Goal: Information Seeking & Learning: Learn about a topic

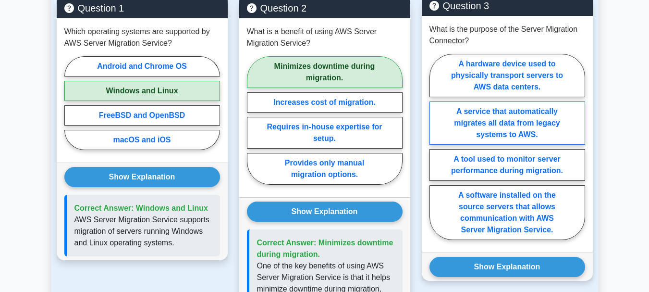
scroll to position [801, 0]
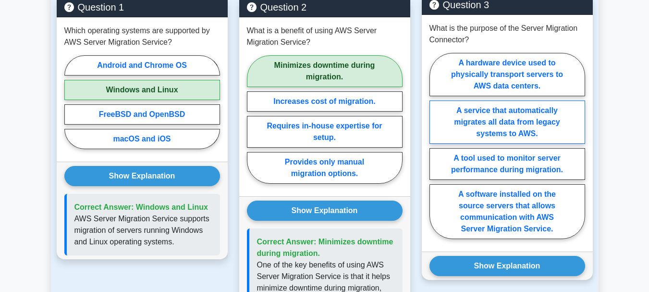
click at [546, 115] on label "A service that automatically migrates all data from legacy systems to AWS." at bounding box center [508, 121] width 156 height 43
click at [436, 146] on input "A service that automatically migrates all data from legacy systems to AWS." at bounding box center [433, 149] width 6 height 6
radio input "true"
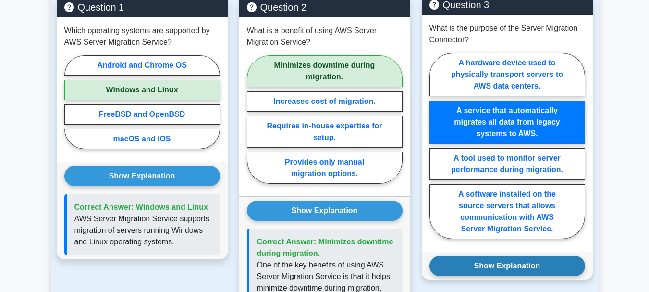
click at [539, 256] on button "Show Explanation" at bounding box center [508, 266] width 156 height 20
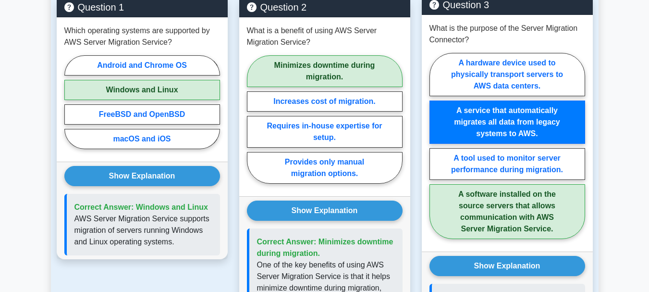
click at [571, 132] on label "A service that automatically migrates all data from legacy systems to AWS." at bounding box center [508, 121] width 156 height 43
click at [436, 146] on input "A service that automatically migrates all data from legacy systems to AWS." at bounding box center [433, 149] width 6 height 6
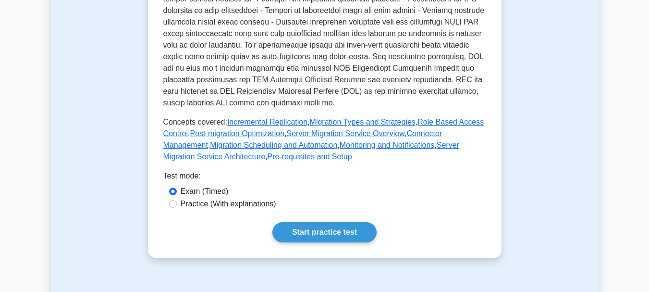
scroll to position [410, 0]
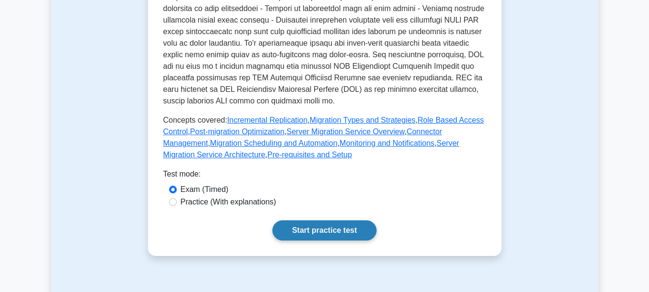
click at [358, 220] on link "Start practice test" at bounding box center [325, 230] width 104 height 20
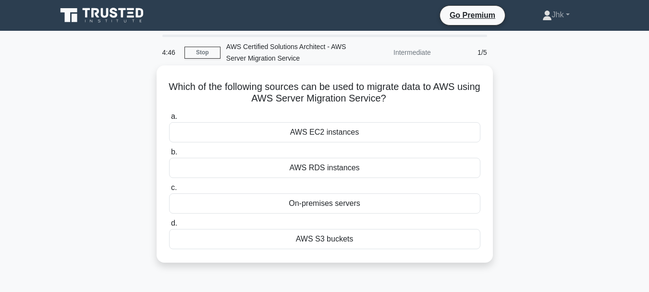
click at [343, 239] on div "AWS S3 buckets" at bounding box center [324, 239] width 311 height 20
click at [169, 226] on input "d. AWS S3 buckets" at bounding box center [169, 223] width 0 height 6
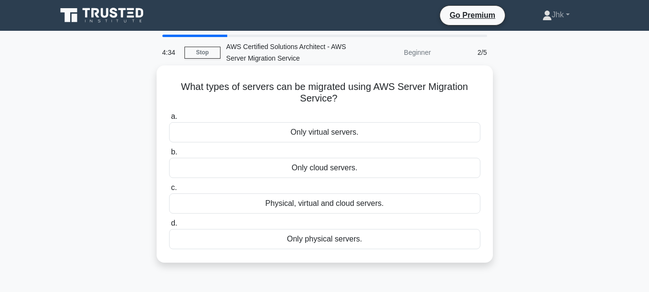
click at [346, 205] on div "Physical, virtual and cloud servers." at bounding box center [324, 203] width 311 height 20
click at [169, 191] on input "c. Physical, virtual and cloud servers." at bounding box center [169, 188] width 0 height 6
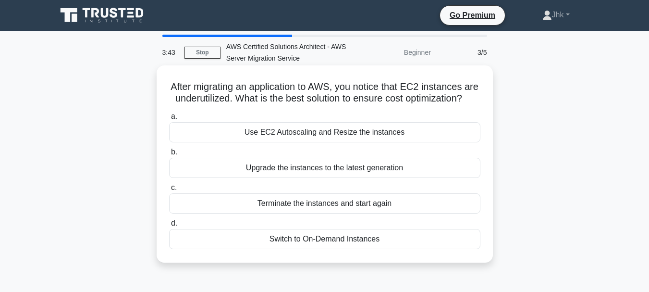
click at [347, 249] on div "Switch to On-Demand Instances" at bounding box center [324, 239] width 311 height 20
click at [169, 226] on input "d. Switch to On-Demand Instances" at bounding box center [169, 223] width 0 height 6
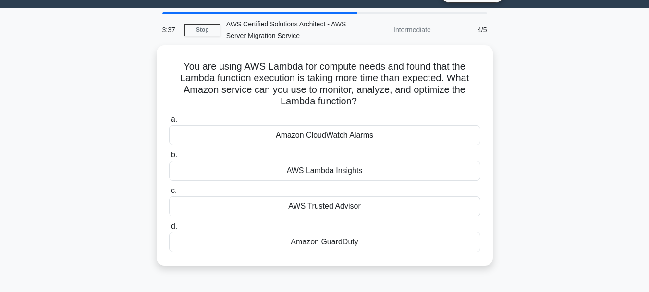
scroll to position [24, 0]
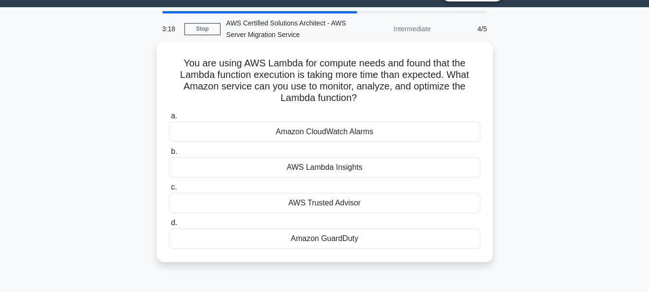
click at [337, 240] on div "Amazon GuardDuty" at bounding box center [324, 238] width 311 height 20
click at [169, 226] on input "d. Amazon GuardDuty" at bounding box center [169, 223] width 0 height 6
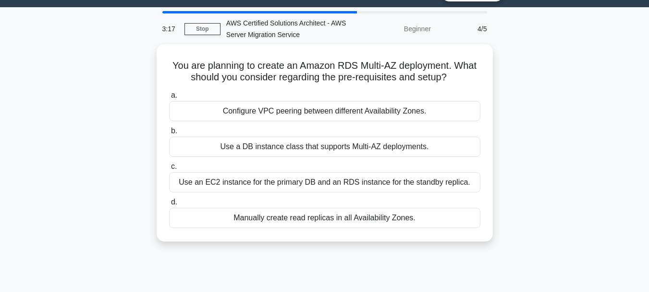
scroll to position [0, 0]
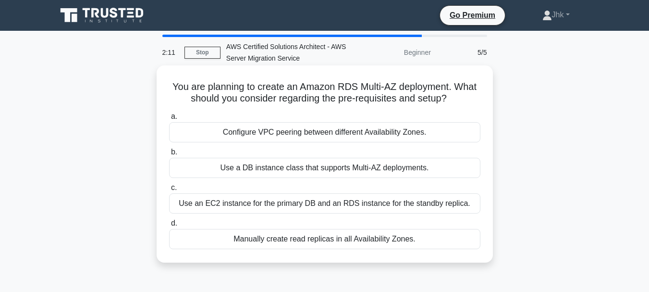
click at [337, 173] on div "Use a DB instance class that supports Multi-AZ deployments." at bounding box center [324, 168] width 311 height 20
click at [169, 155] on input "b. Use a DB instance class that supports Multi-AZ deployments." at bounding box center [169, 152] width 0 height 6
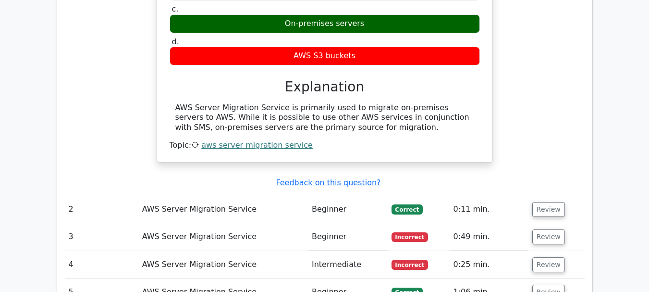
scroll to position [909, 0]
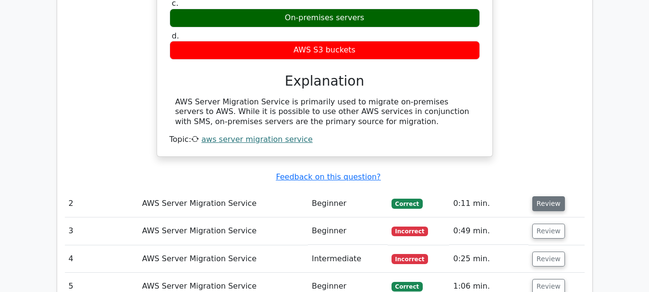
click at [552, 196] on button "Review" at bounding box center [549, 203] width 33 height 15
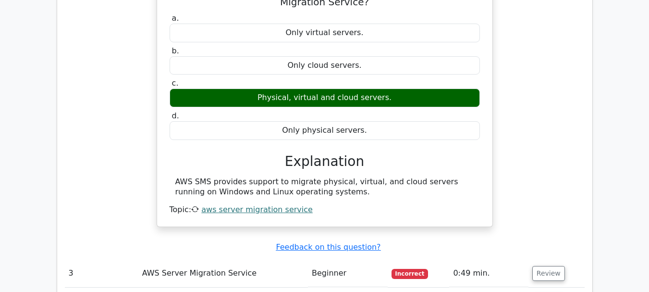
scroll to position [1161, 0]
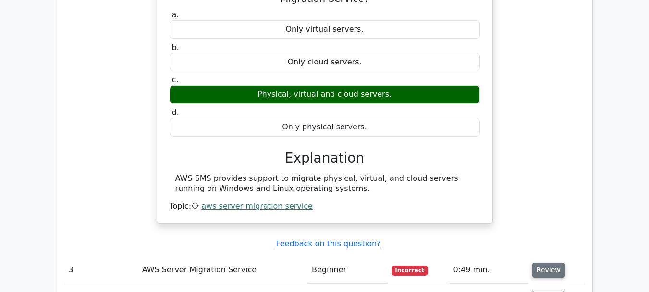
click at [552, 262] on button "Review" at bounding box center [549, 269] width 33 height 15
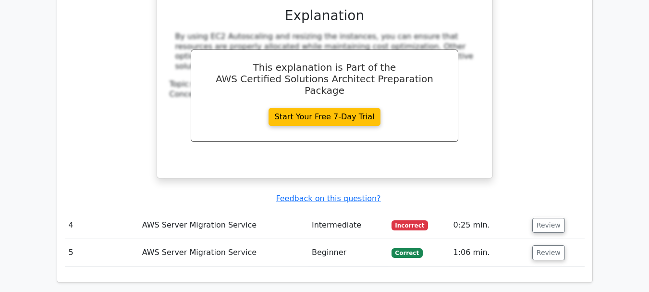
scroll to position [1653, 0]
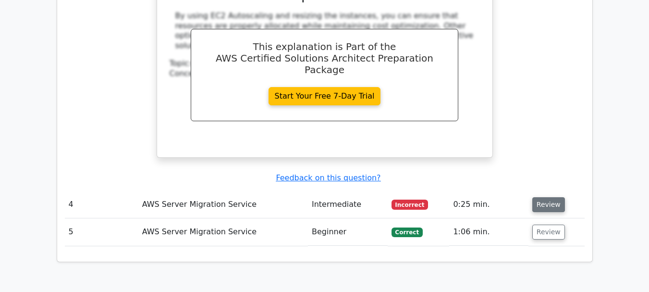
click at [547, 197] on button "Review" at bounding box center [549, 204] width 33 height 15
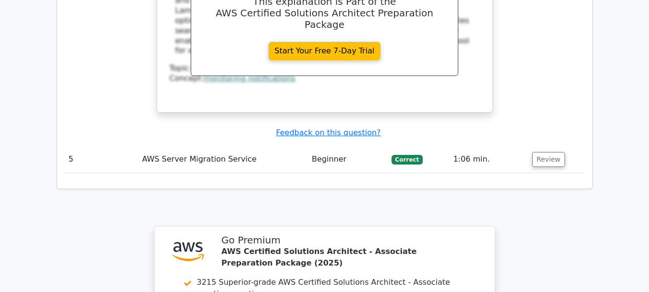
scroll to position [2160, 0]
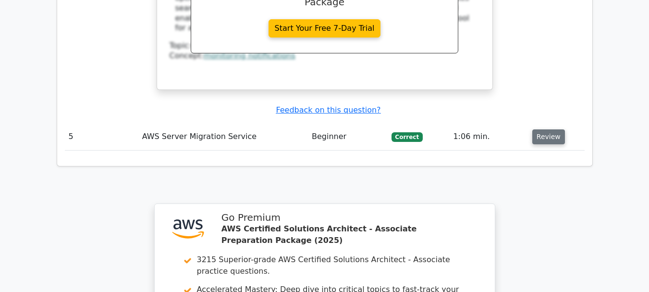
click at [549, 129] on button "Review" at bounding box center [549, 136] width 33 height 15
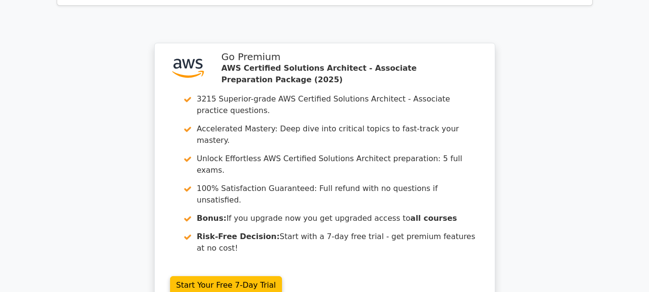
scroll to position [2754, 0]
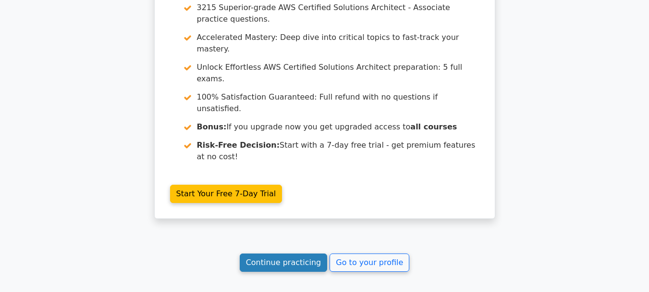
click at [305, 253] on link "Continue practicing" at bounding box center [284, 262] width 88 height 18
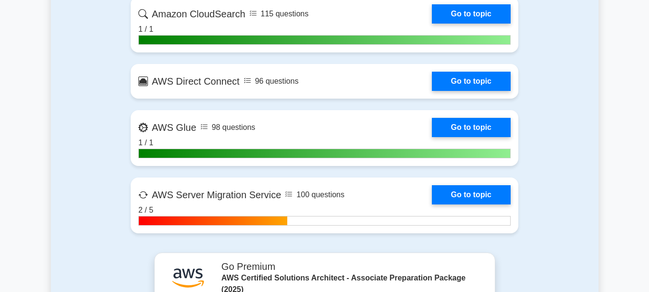
scroll to position [1825, 0]
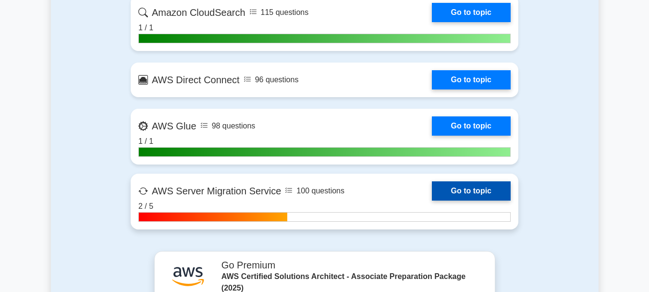
click at [491, 190] on link "Go to topic" at bounding box center [471, 190] width 79 height 19
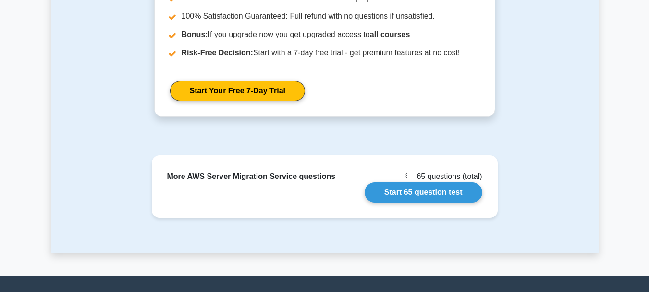
scroll to position [1215, 0]
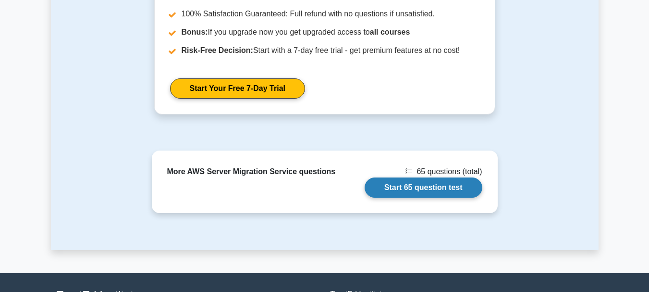
click at [447, 178] on link "Start 65 question test" at bounding box center [424, 187] width 118 height 20
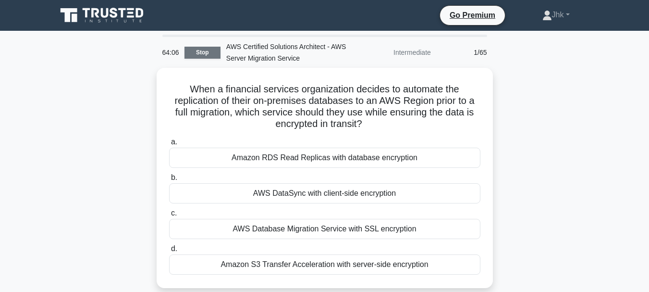
click at [192, 54] on link "Stop" at bounding box center [203, 53] width 36 height 12
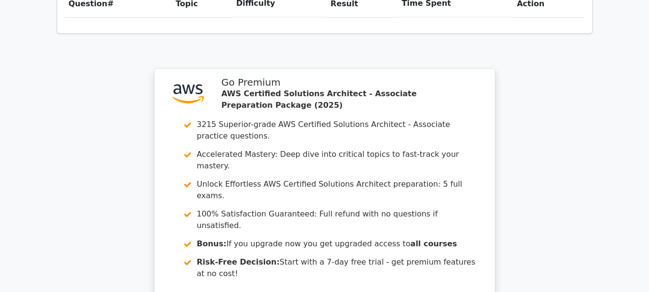
scroll to position [896, 0]
